Goal: Information Seeking & Learning: Find specific fact

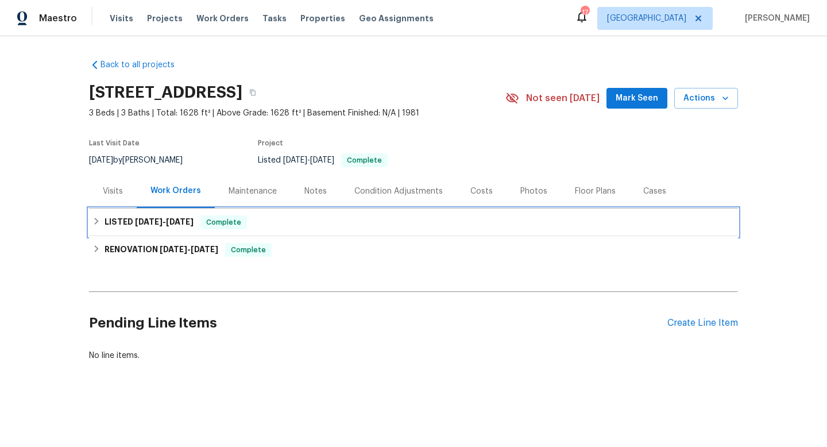
click at [144, 233] on div "LISTED [DATE] - [DATE] Complete" at bounding box center [413, 223] width 649 height 28
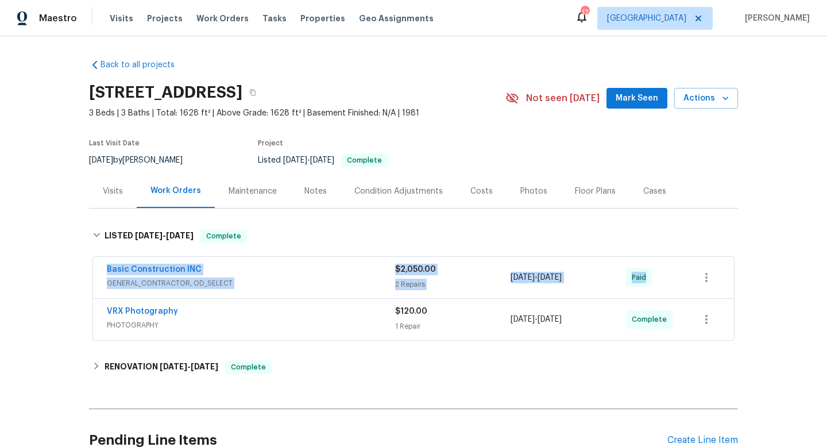
drag, startPoint x: 95, startPoint y: 264, endPoint x: 662, endPoint y: 276, distance: 566.5
click at [672, 276] on div "Basic Construction INC GENERAL_CONTRACTOR, OD_SELECT $2,050.00 2 Repairs 8/6/20…" at bounding box center [413, 277] width 641 height 41
copy div "Basic Construction INC GENERAL_CONTRACTOR, OD_SELECT $2,050.00 2 Repairs 8/6/20…"
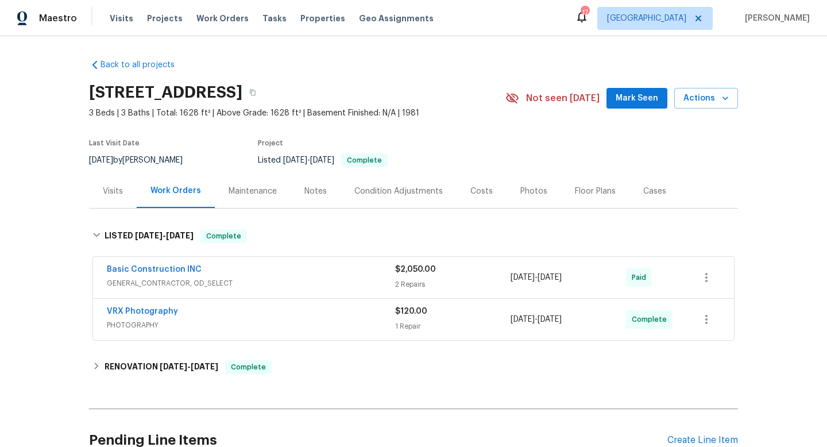
click at [143, 163] on div "8/12/2025 by Isaul Martinez" at bounding box center [142, 160] width 107 height 14
copy div "8/12/2025 by Isaul Martinez"
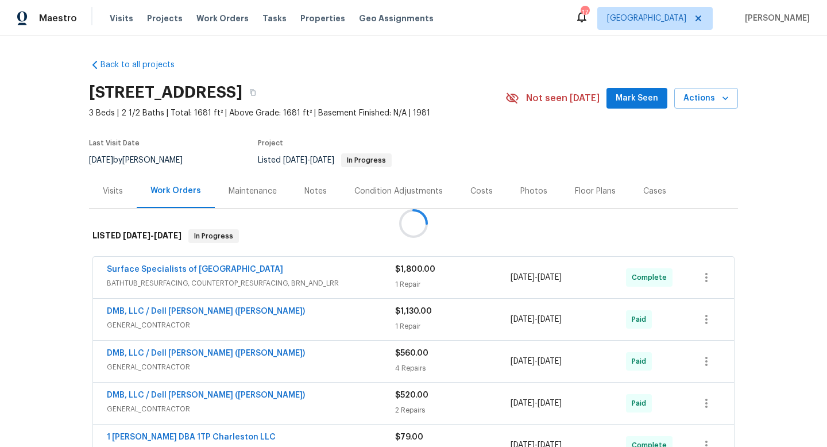
click at [136, 156] on div at bounding box center [413, 223] width 827 height 447
click at [136, 156] on div "8/15/2025 by Matt Davidson" at bounding box center [142, 160] width 107 height 14
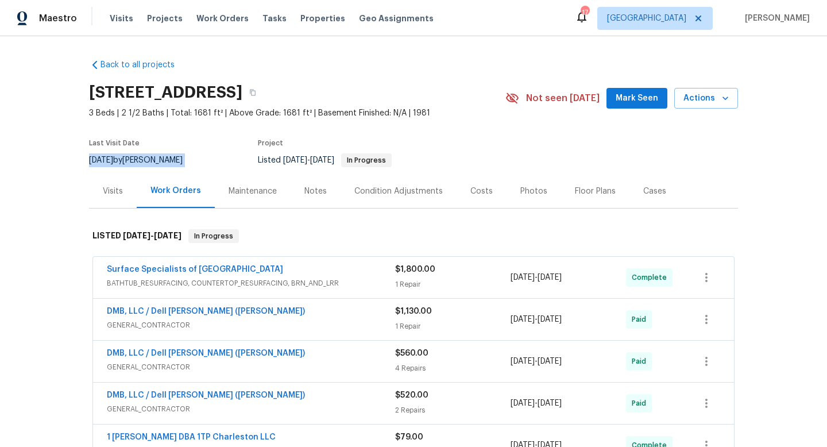
copy div "8/15/2025 by Matt Davidson"
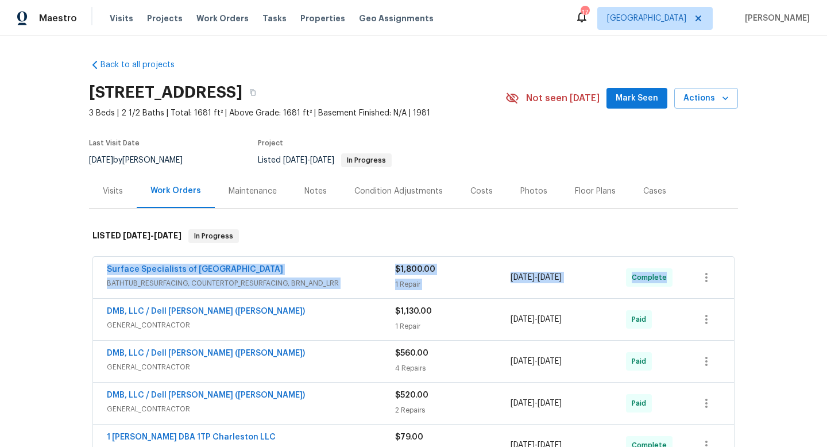
drag, startPoint x: 97, startPoint y: 268, endPoint x: 748, endPoint y: 283, distance: 651.0
click at [753, 287] on div "Back to all projects 109 Evance Ct, Summerville, SC 29485 3 Beds | 2 1/2 Baths …" at bounding box center [413, 241] width 827 height 411
copy div "Surface Specialists of Charleston BATHTUB_RESURFACING, COUNTERTOP_RESURFACING, …"
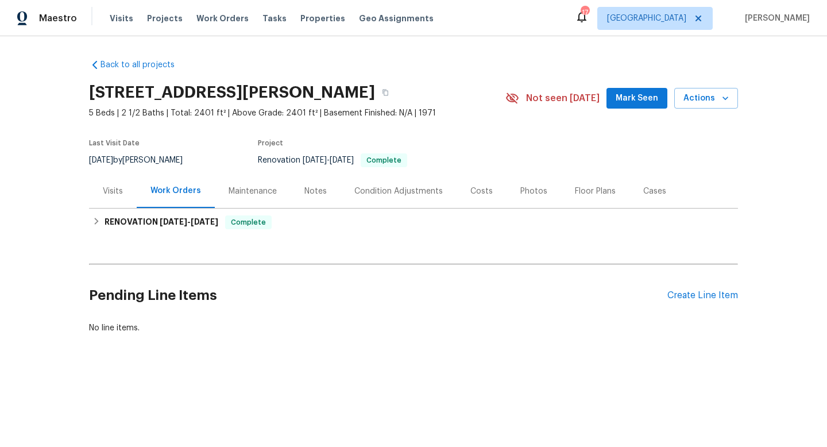
click at [159, 158] on div "7/28/2025 by Anthony Gouldthorp" at bounding box center [142, 160] width 107 height 14
copy div "7/28/2025 by Anthony Gouldthorp"
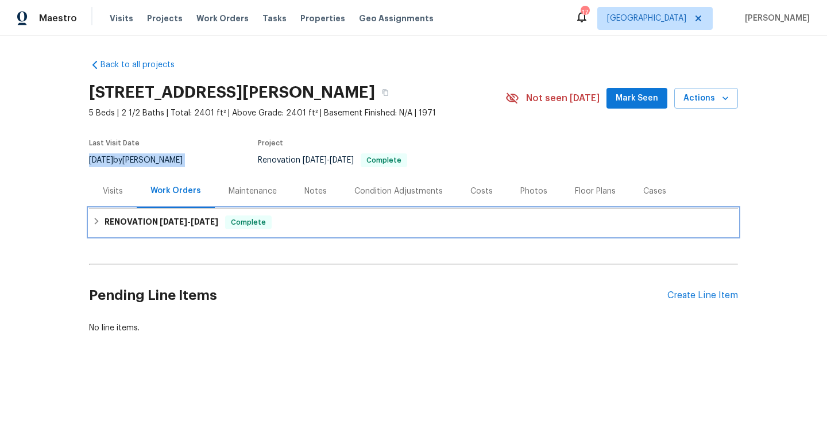
click at [185, 218] on span "5/2/25 - 7/17/25" at bounding box center [189, 222] width 59 height 8
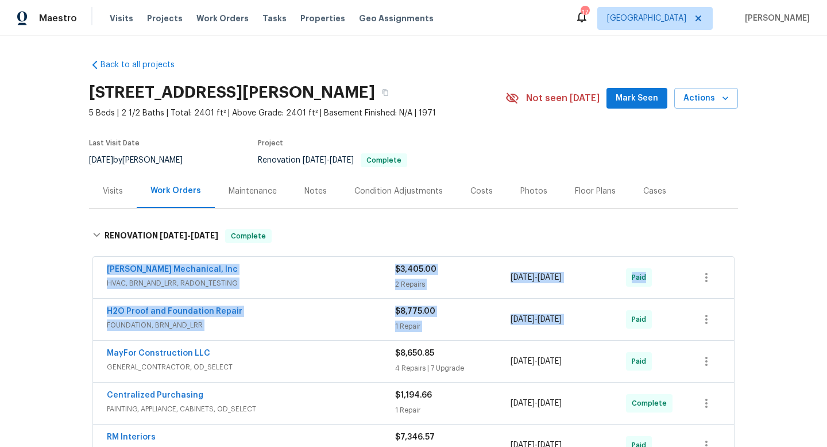
drag, startPoint x: 102, startPoint y: 269, endPoint x: 662, endPoint y: 303, distance: 561.7
click at [666, 304] on div "JH Martin Mechanical, Inc HVAC, BRN_AND_LRR, RADON_TESTING $3,405.00 2 Repairs …" at bounding box center [413, 445] width 642 height 377
click at [10, 281] on div "Back to all projects 1215 Ridgefield Dr, Roswell, GA 30075 5 Beds | 2 1/2 Baths…" at bounding box center [413, 241] width 827 height 411
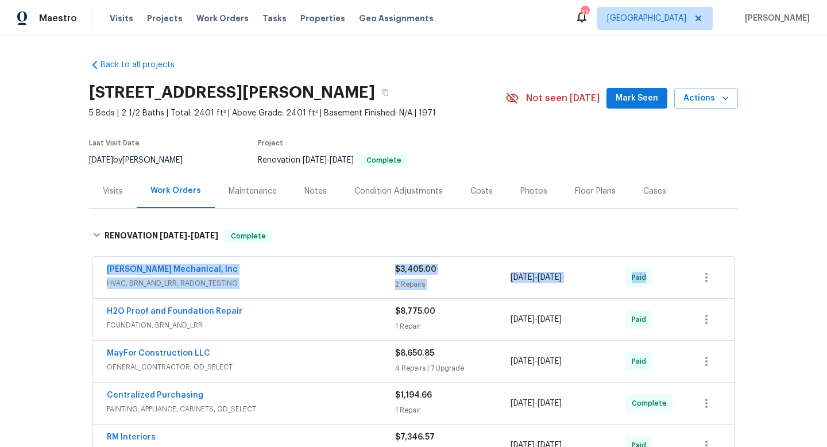
drag, startPoint x: 98, startPoint y: 269, endPoint x: 664, endPoint y: 270, distance: 565.3
click at [664, 272] on div "JH Martin Mechanical, Inc HVAC, BRN_AND_LRR, RADON_TESTING $3,405.00 2 Repairs …" at bounding box center [413, 277] width 641 height 41
copy div "JH Martin Mechanical, Inc HVAC, BRN_AND_LRR, RADON_TESTING $3,405.00 2 Repairs …"
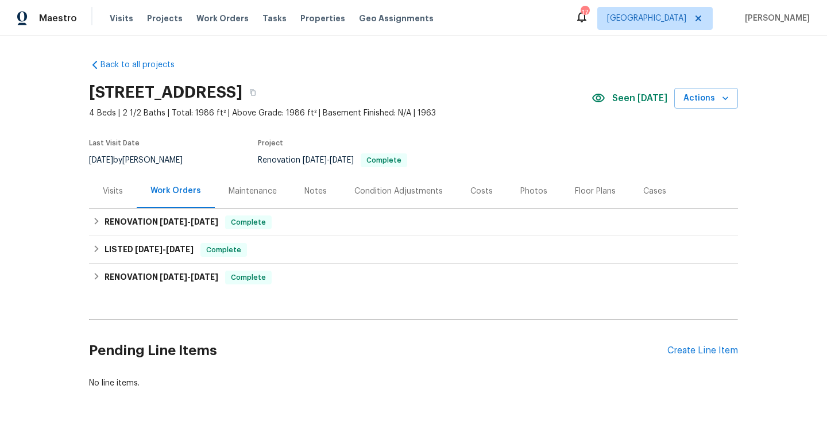
click at [154, 153] on div "8/1/2025 by Alison Brice" at bounding box center [142, 160] width 107 height 14
copy div "8/1/2025 by Alison Brice"
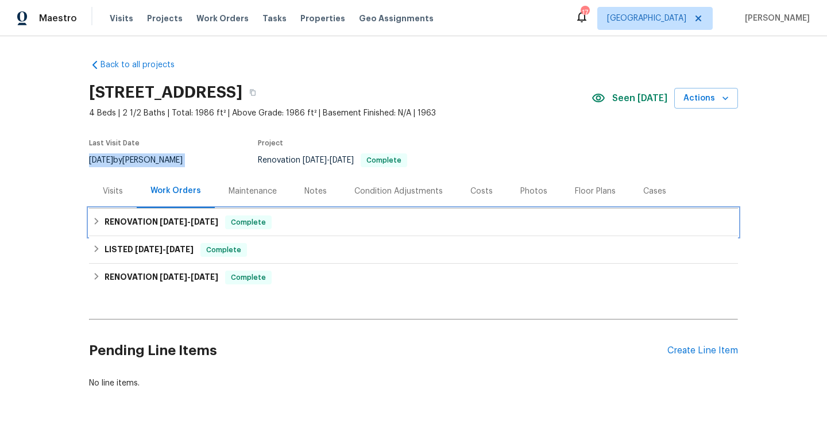
click at [238, 227] on span "Complete" at bounding box center [248, 222] width 44 height 11
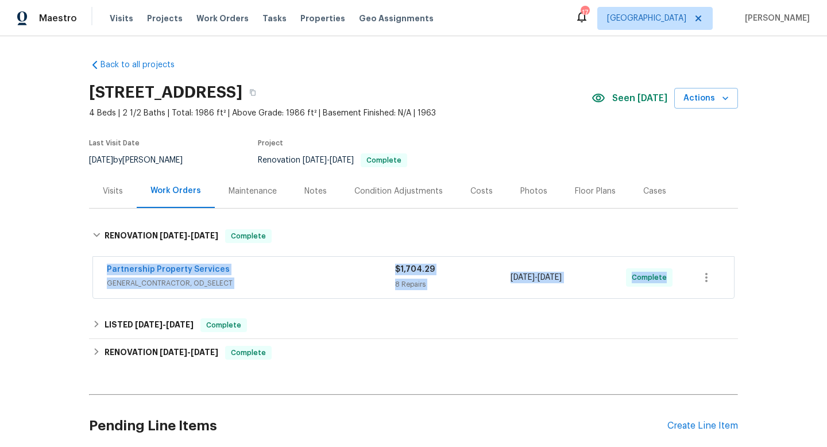
drag, startPoint x: 91, startPoint y: 267, endPoint x: 730, endPoint y: 271, distance: 638.2
click at [734, 272] on div "Partnership Property Services GENERAL_CONTRACTOR, OD_SELECT $1,704.29 8 Repairs…" at bounding box center [413, 278] width 649 height 48
copy div "Partnership Property Services GENERAL_CONTRACTOR, OD_SELECT $1,704.29 8 Repairs…"
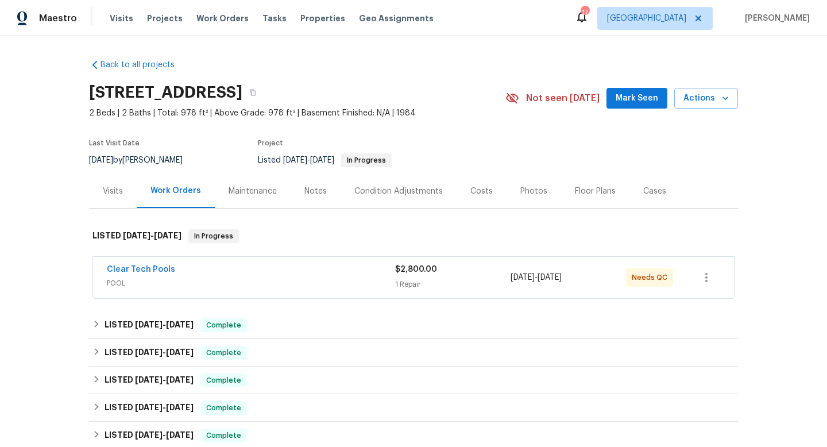
click at [176, 276] on div "Clear Tech Pools" at bounding box center [251, 271] width 288 height 14
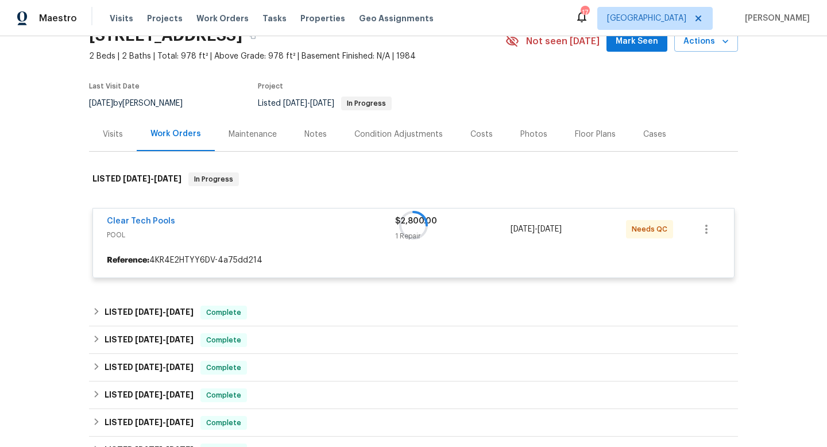
scroll to position [70, 0]
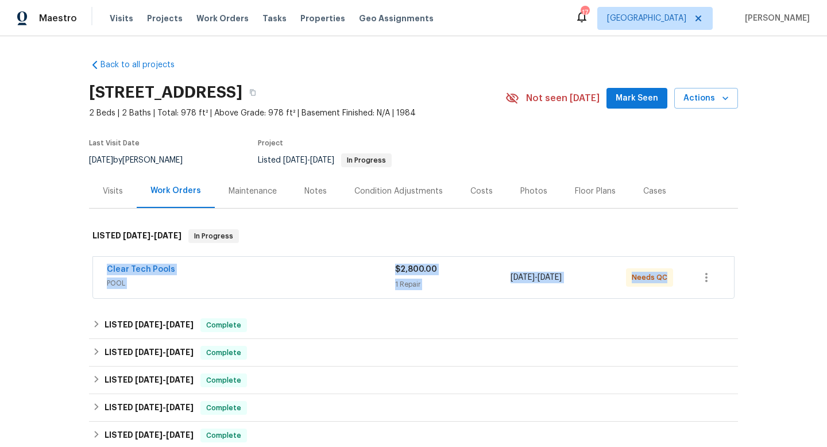
drag, startPoint x: 102, startPoint y: 257, endPoint x: 689, endPoint y: 291, distance: 588.1
click at [689, 291] on div "Clear Tech Pools POOL $2,800.00 1 Repair [DATE] - [DATE] Needs QC" at bounding box center [413, 277] width 641 height 41
copy div "Clear Tech Pools POOL $2,800.00 1 Repair [DATE] - [DATE] Needs QC"
